Goal: Task Accomplishment & Management: Use online tool/utility

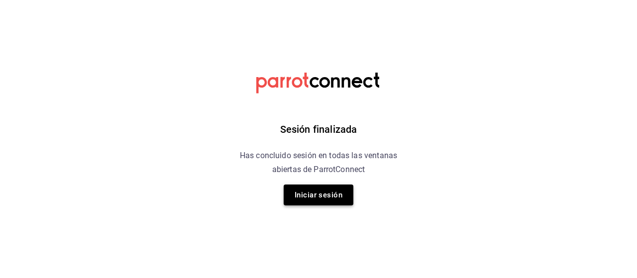
click at [330, 200] on button "Iniciar sesión" at bounding box center [319, 195] width 70 height 21
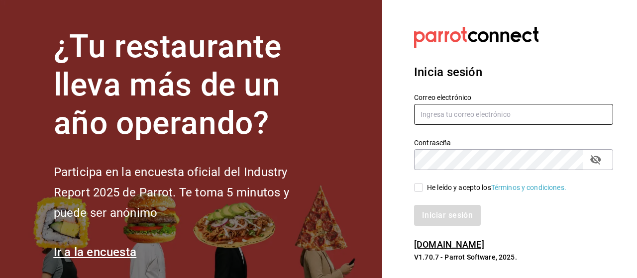
type input "[EMAIL_ADDRESS][PERSON_NAME][DOMAIN_NAME]"
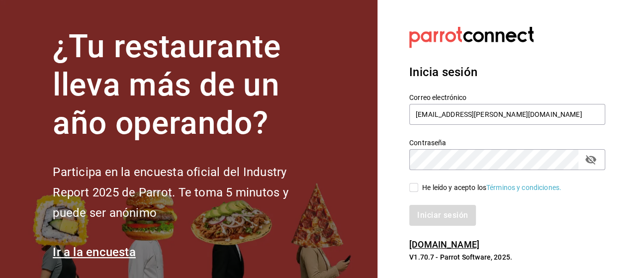
click at [415, 188] on input "He leído y acepto los Términos y condiciones." at bounding box center [413, 187] width 9 height 9
checkbox input "true"
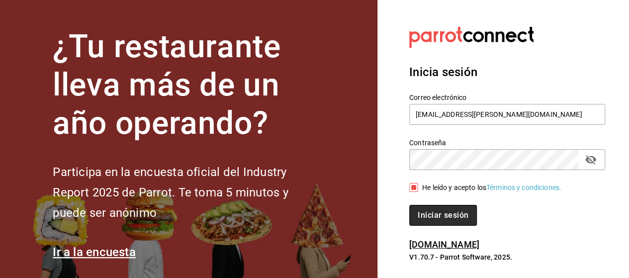
click at [437, 213] on button "Iniciar sesión" at bounding box center [443, 215] width 68 height 21
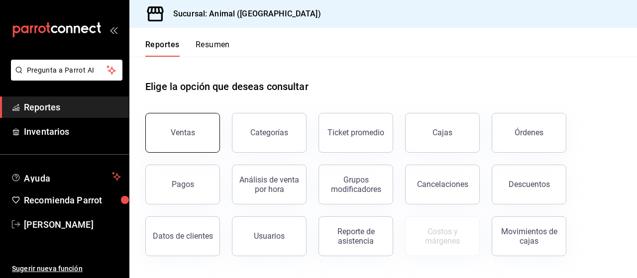
click at [177, 129] on div "Ventas" at bounding box center [183, 132] width 24 height 9
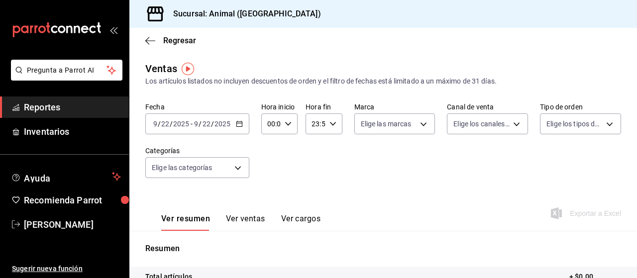
click at [238, 127] on div "[DATE] [DATE] - [DATE] [DATE]" at bounding box center [197, 123] width 104 height 21
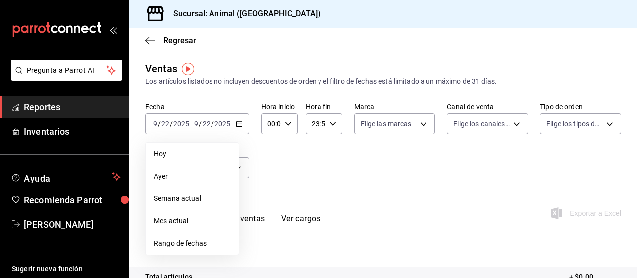
click at [191, 244] on span "Rango de fechas" at bounding box center [192, 243] width 77 height 10
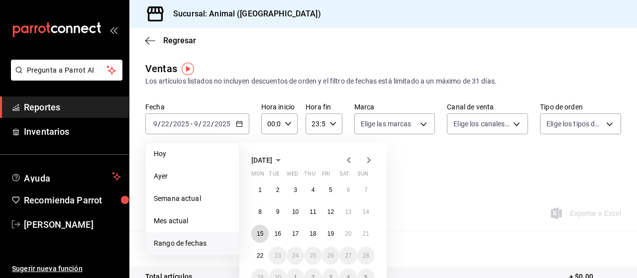
drag, startPoint x: 264, startPoint y: 237, endPoint x: 250, endPoint y: 255, distance: 22.4
click at [250, 255] on div "September 2025 Mon Tue Wed Thu Fri Sat Sun 1 2 3 4 5 6 7 8 9 10 11 12 13 14 15 …" at bounding box center [312, 212] width 147 height 140
click at [260, 255] on abbr "22" at bounding box center [260, 255] width 6 height 7
click at [261, 236] on abbr "15" at bounding box center [260, 233] width 6 height 7
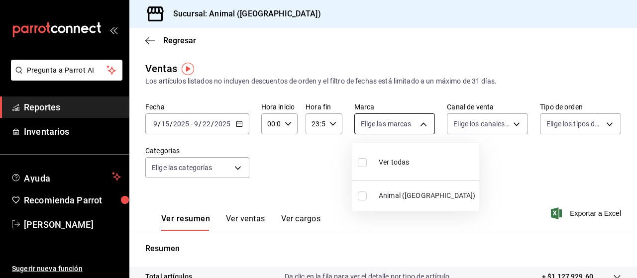
click at [419, 126] on body "Pregunta a Parrot AI Reportes Inventarios Ayuda Recomienda Parrot Marco Ramiez …" at bounding box center [318, 139] width 637 height 278
click at [392, 163] on span "Ver todas" at bounding box center [394, 162] width 30 height 10
type input "96838179-8fbb-4073-aae3-1789726318c8"
checkbox input "true"
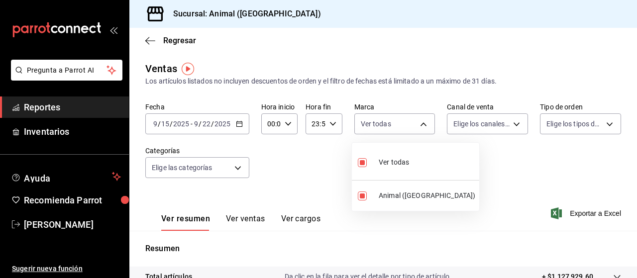
click at [511, 123] on div at bounding box center [318, 139] width 637 height 278
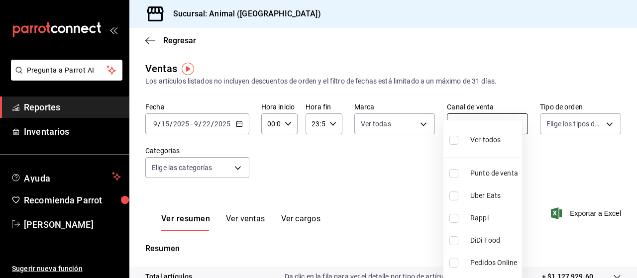
click at [512, 125] on body "Pregunta a Parrot AI Reportes Inventarios Ayuda Recomienda Parrot Marco Ramiez …" at bounding box center [318, 139] width 637 height 278
click at [490, 141] on span "Ver todos" at bounding box center [485, 140] width 30 height 10
type input "PARROT,UBER_EATS,RAPPI,DIDI_FOOD,ONLINE"
checkbox input "true"
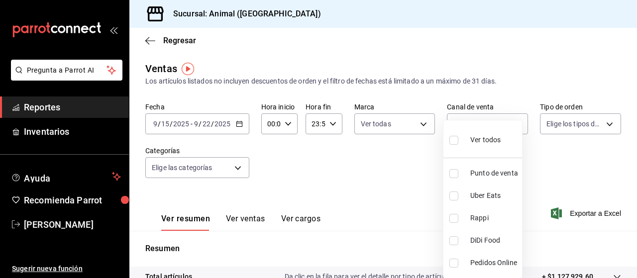
checkbox input "true"
click at [603, 121] on div at bounding box center [318, 139] width 637 height 278
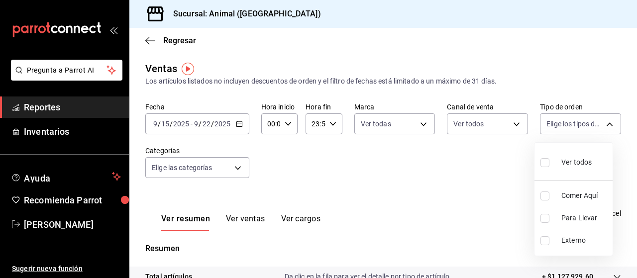
click at [603, 121] on body "Pregunta a Parrot AI Reportes Inventarios Ayuda Recomienda Parrot Marco Ramiez …" at bounding box center [318, 139] width 637 height 278
click at [581, 161] on span "Ver todos" at bounding box center [576, 162] width 30 height 10
type input "89cc3392-1a89-49ed-91c4-e66ea58282e1,025cf6ae-25b7-4698-bb98-3d77af74a196,EXTER…"
checkbox input "true"
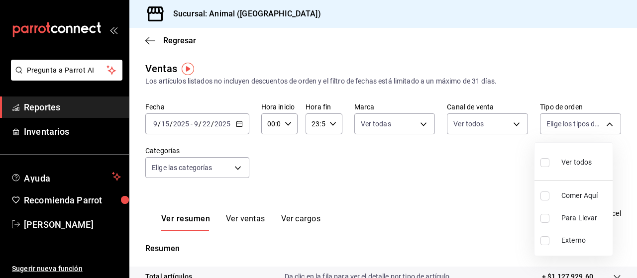
checkbox input "true"
click at [238, 166] on div at bounding box center [318, 139] width 637 height 278
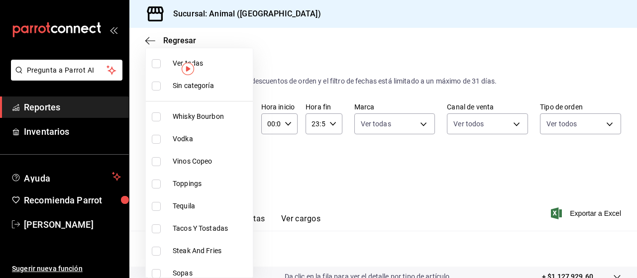
click at [238, 166] on body "Pregunta a Parrot AI Reportes Inventarios Ayuda Recomienda Parrot Marco Ramiez …" at bounding box center [318, 139] width 637 height 278
click at [213, 64] on span "Ver todas" at bounding box center [211, 63] width 76 height 10
type input "696422f3-042f-4992-a796-20cec1d2addd,ab2f2cdd-2d2d-455a-bd59-969ed93fbee5,5744a…"
checkbox input "true"
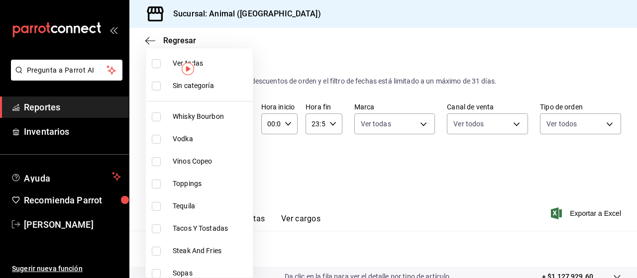
checkbox input "true"
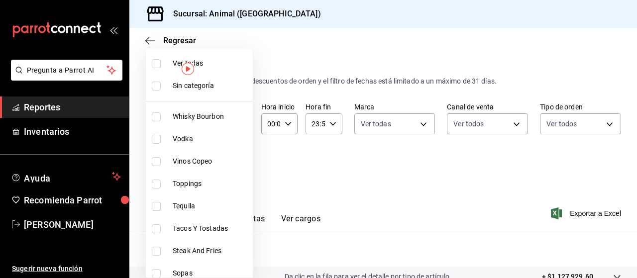
checkbox input "true"
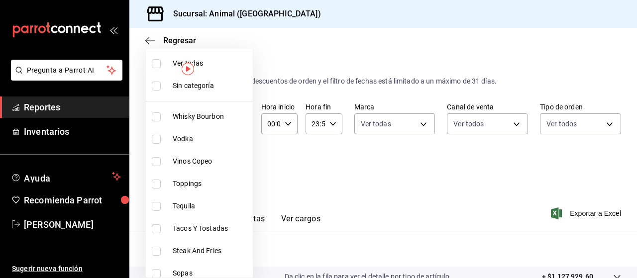
checkbox input "true"
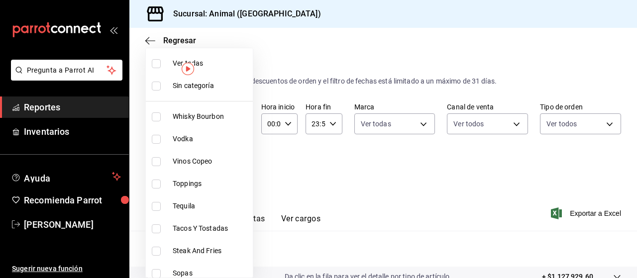
checkbox input "true"
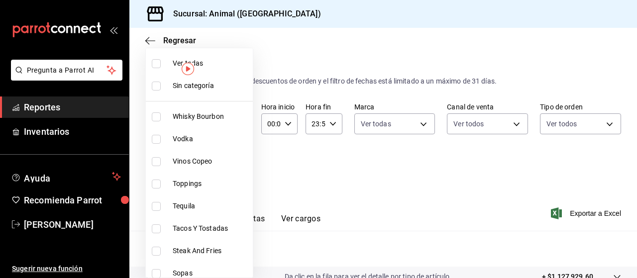
checkbox input "true"
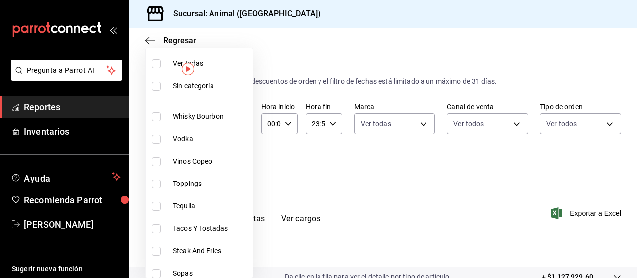
checkbox input "true"
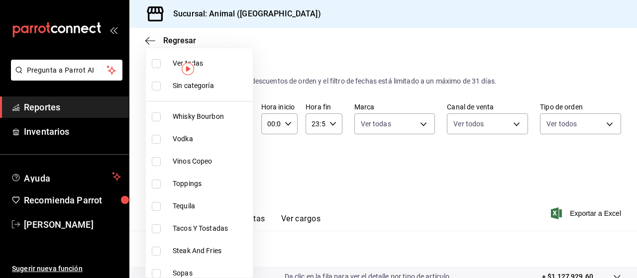
checkbox input "true"
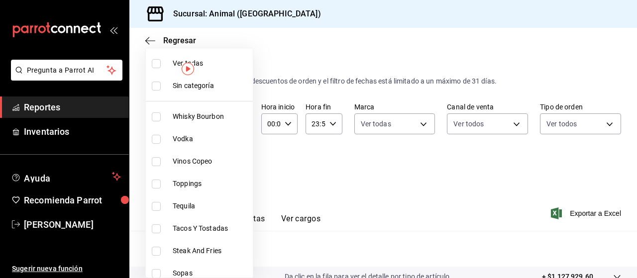
checkbox input "true"
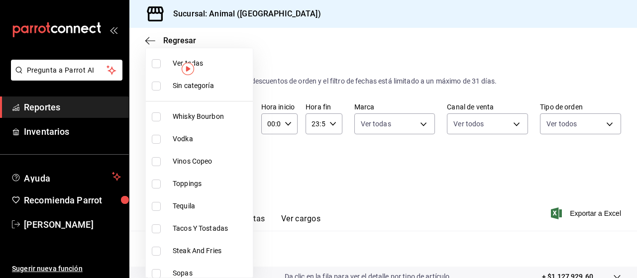
checkbox input "true"
click at [315, 183] on div at bounding box center [318, 139] width 637 height 278
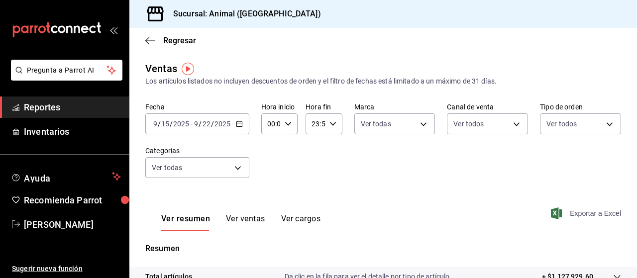
click at [581, 214] on span "Exportar a Excel" at bounding box center [587, 213] width 68 height 12
